Goal: Transaction & Acquisition: Purchase product/service

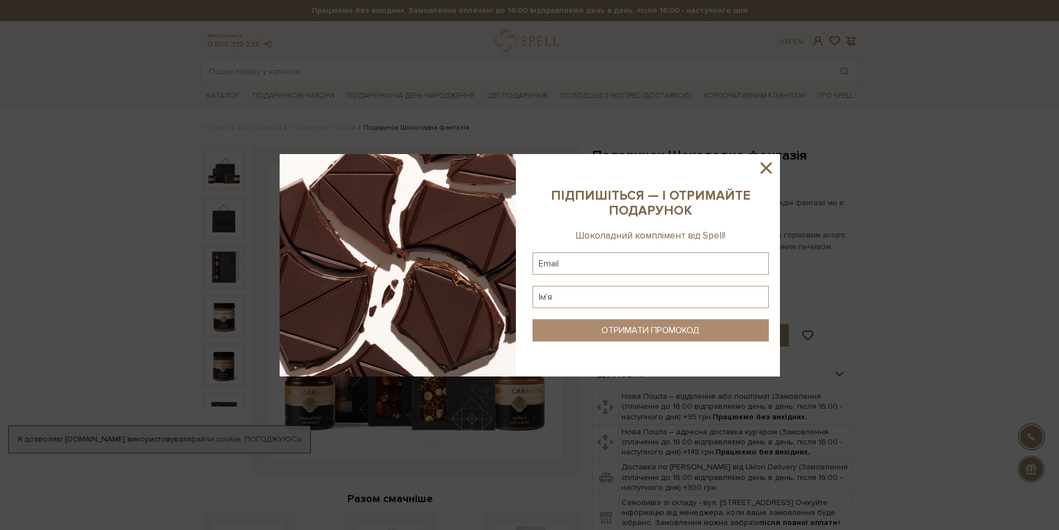
click at [766, 167] on icon at bounding box center [765, 167] width 11 height 11
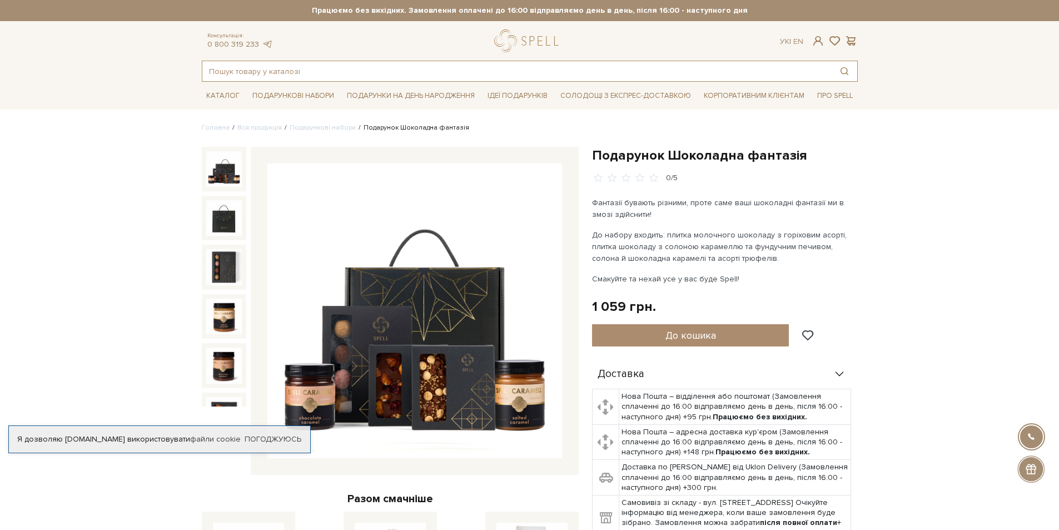
click at [280, 71] on input "text" at bounding box center [516, 71] width 629 height 20
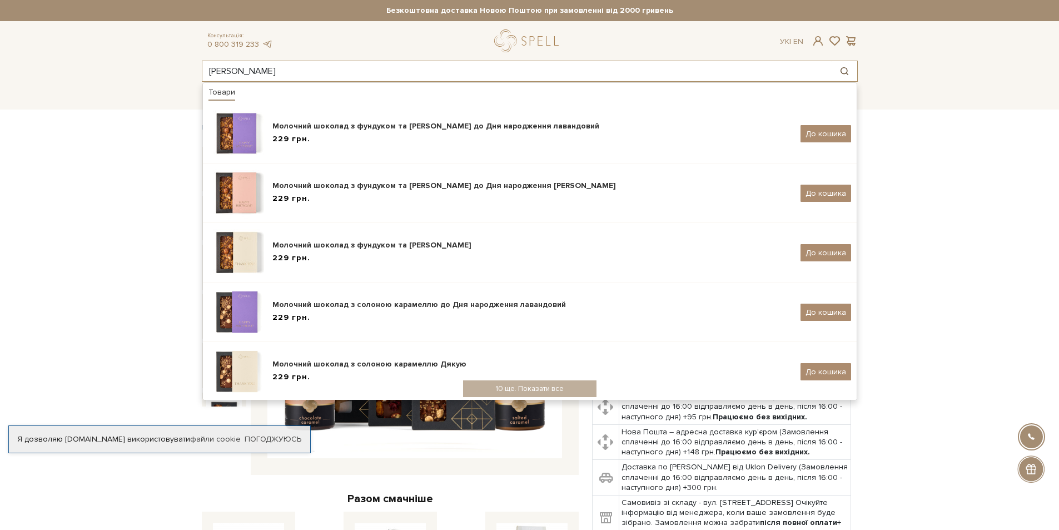
type input "[PERSON_NAME]"
click at [851, 70] on button "Пошук товару у каталозі" at bounding box center [844, 71] width 26 height 20
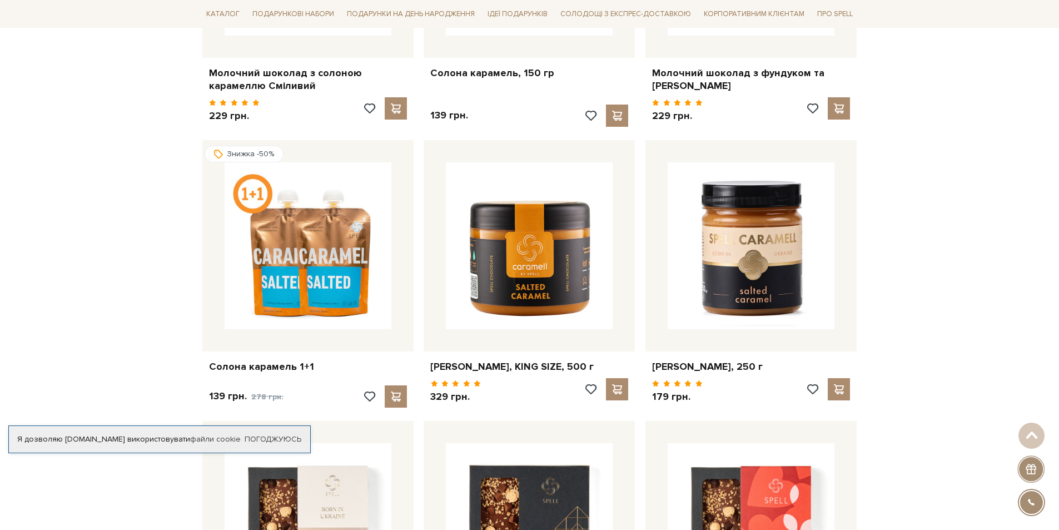
scroll to position [1056, 0]
